Goal: Find contact information: Find contact information

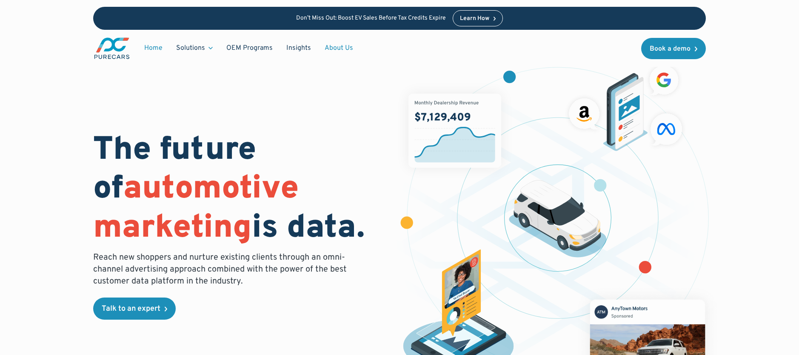
click at [333, 49] on link "About Us" at bounding box center [339, 48] width 42 height 16
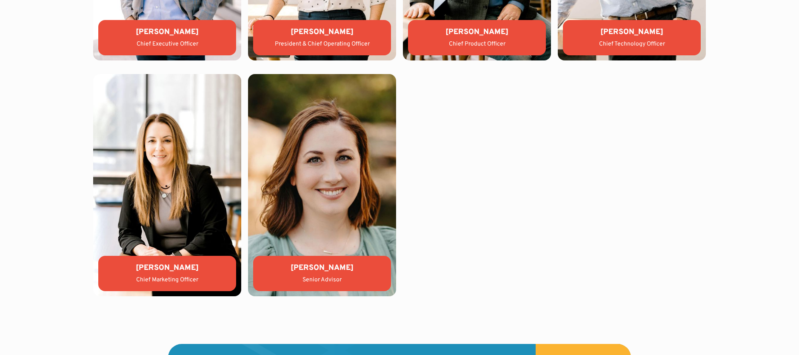
scroll to position [2095, 0]
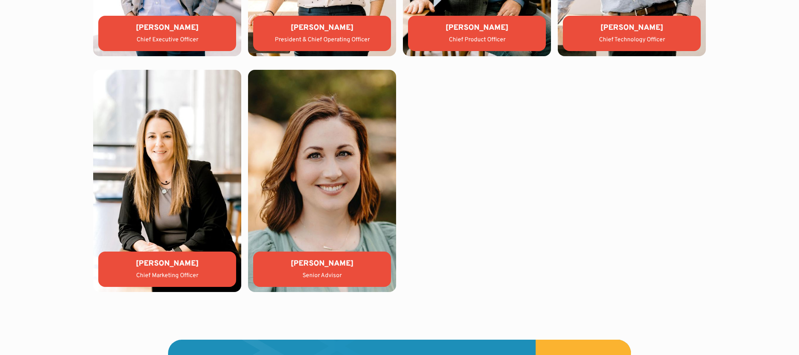
drag, startPoint x: 193, startPoint y: 263, endPoint x: 130, endPoint y: 263, distance: 62.9
click at [131, 263] on div "Kate Colacelli" at bounding box center [167, 263] width 124 height 11
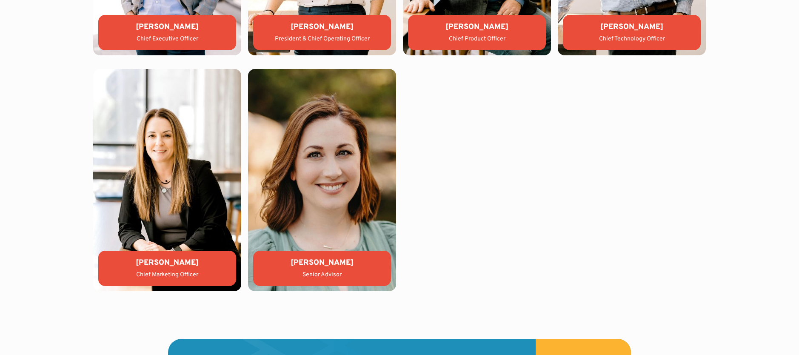
copy div "Kate Colacelli"
drag, startPoint x: 356, startPoint y: 265, endPoint x: 293, endPoint y: 265, distance: 63.8
click at [293, 265] on div "Katy McIntosh" at bounding box center [322, 262] width 124 height 11
copy div "Katy McIntosh"
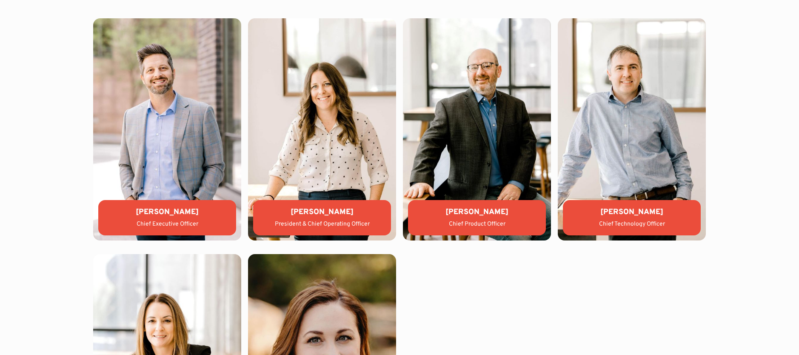
scroll to position [1914, 0]
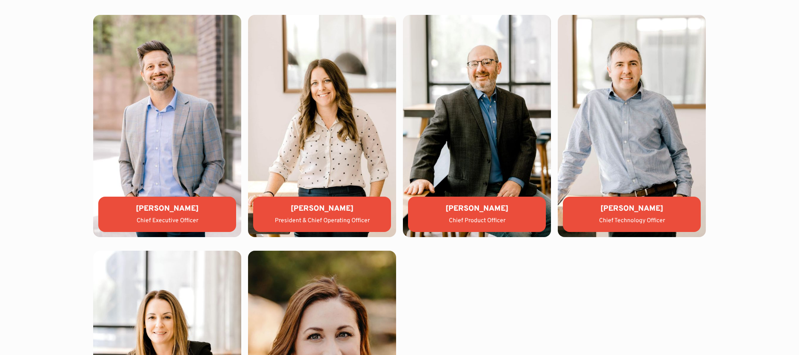
drag, startPoint x: 350, startPoint y: 208, endPoint x: 292, endPoint y: 209, distance: 58.3
click at [292, 209] on div "Lauren Donalson" at bounding box center [322, 208] width 124 height 11
copy div "Lauren Donalson"
